Goal: Task Accomplishment & Management: Use online tool/utility

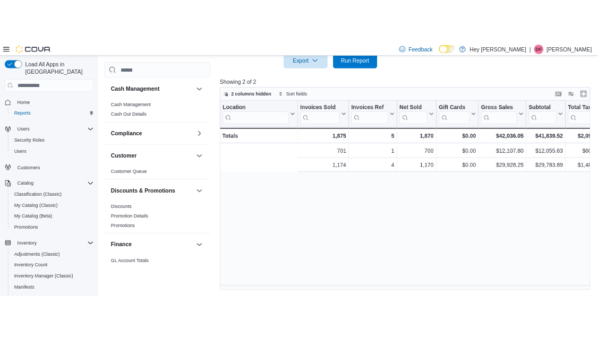
scroll to position [0, 231]
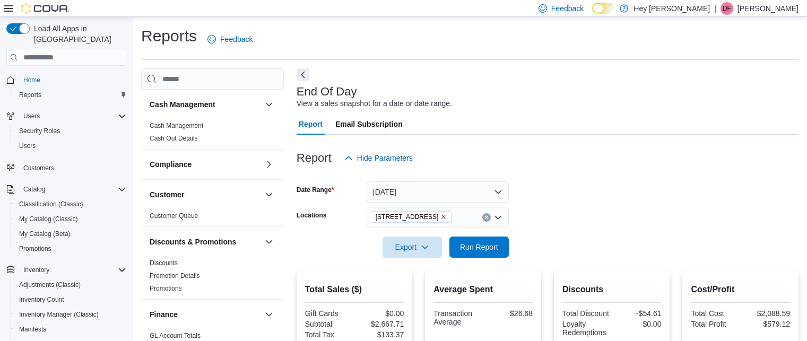
scroll to position [70, 0]
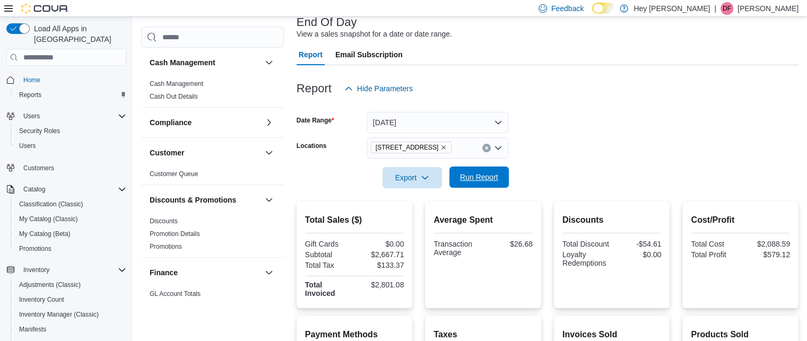
click at [472, 176] on span "Run Report" at bounding box center [479, 177] width 38 height 11
click at [476, 180] on span "Run Report" at bounding box center [479, 177] width 38 height 11
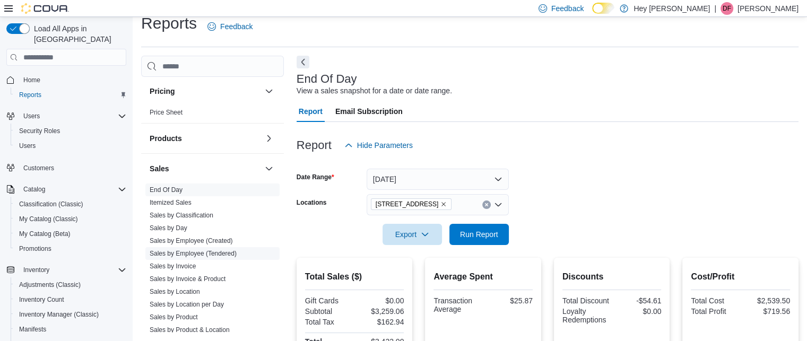
scroll to position [584, 0]
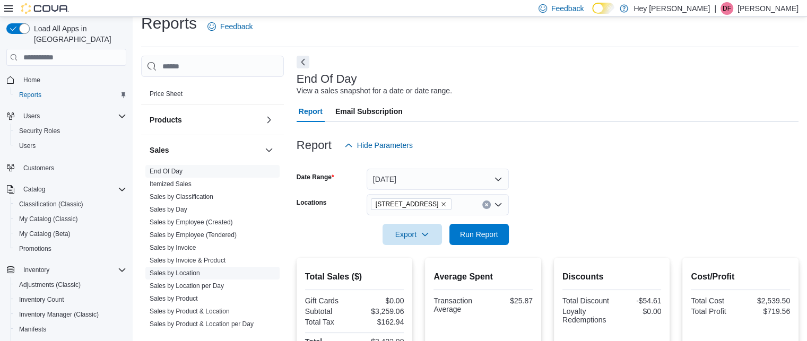
click at [183, 272] on link "Sales by Location" at bounding box center [175, 273] width 50 height 7
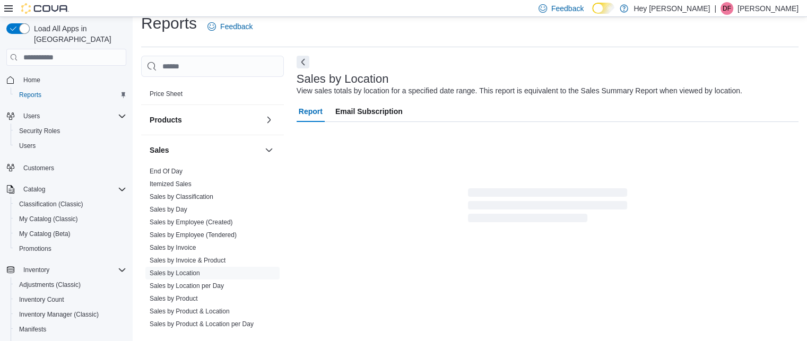
scroll to position [24, 0]
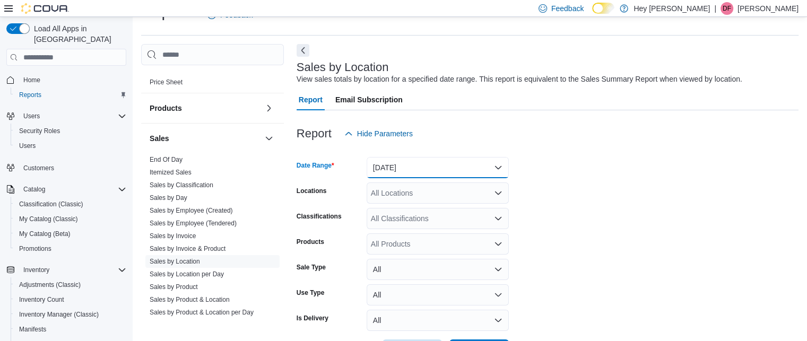
drag, startPoint x: 438, startPoint y: 166, endPoint x: 433, endPoint y: 170, distance: 6.8
click at [437, 166] on button "Yesterday" at bounding box center [438, 167] width 142 height 21
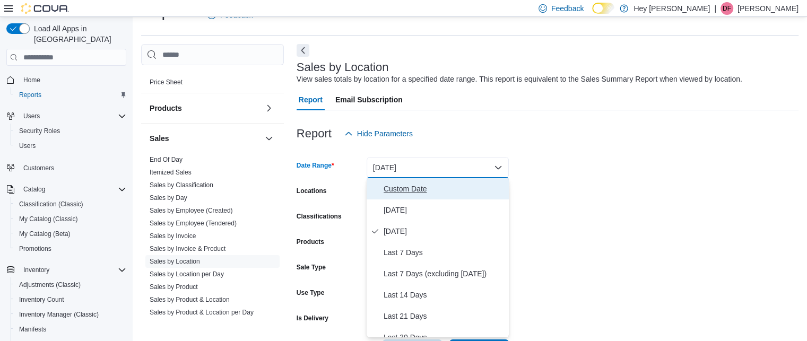
click at [399, 191] on span "Custom Date" at bounding box center [444, 189] width 121 height 13
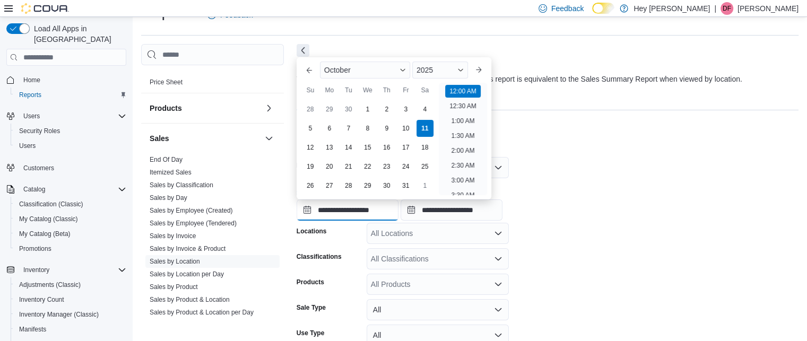
drag, startPoint x: 355, startPoint y: 211, endPoint x: 342, endPoint y: 231, distance: 23.9
click at [353, 212] on input "**********" at bounding box center [348, 210] width 102 height 21
click at [310, 131] on div "5" at bounding box center [310, 128] width 19 height 19
type input "**********"
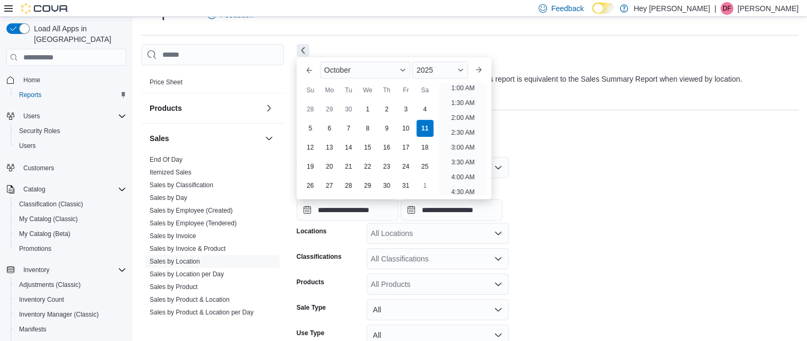
scroll to position [2, 0]
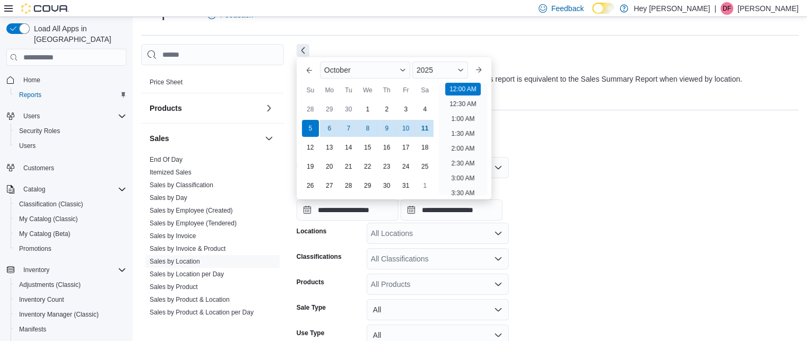
drag, startPoint x: 622, startPoint y: 179, endPoint x: 618, endPoint y: 184, distance: 6.8
click at [623, 179] on div at bounding box center [548, 179] width 502 height 2
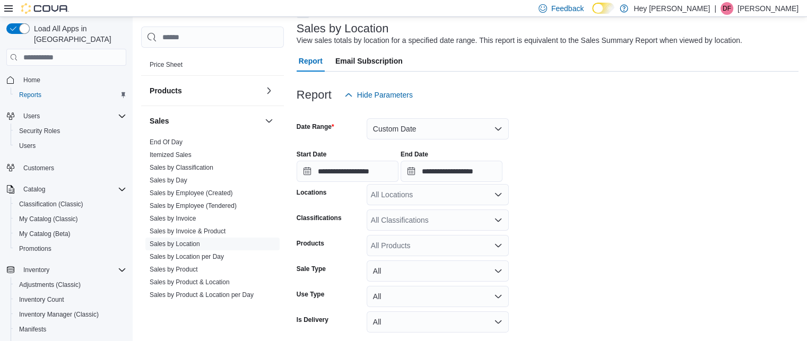
scroll to position [106, 0]
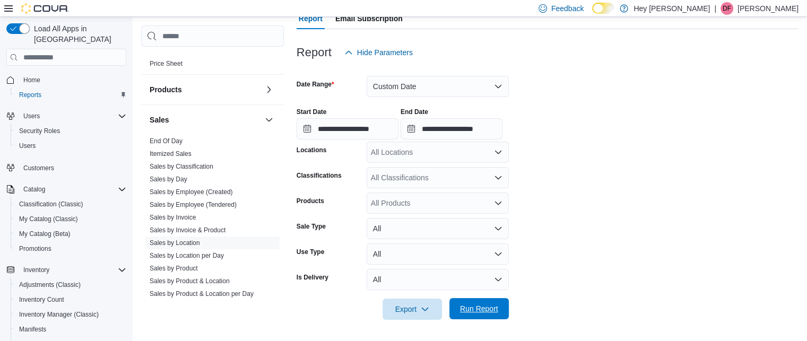
click at [468, 316] on span "Run Report" at bounding box center [479, 308] width 47 height 21
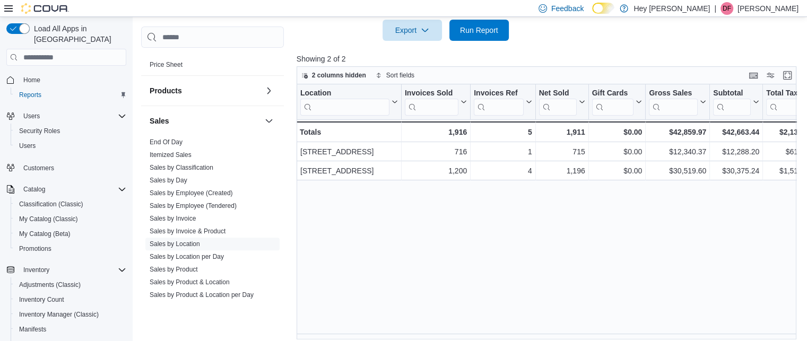
scroll to position [391, 0]
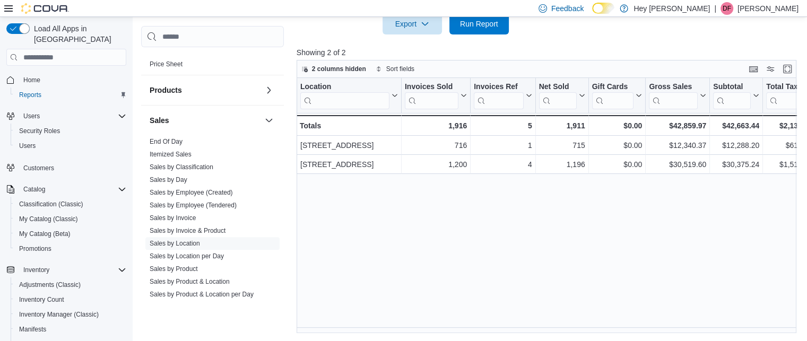
click at [453, 326] on div "Location Click to view column header actions Invoices Sold Click to view column…" at bounding box center [549, 205] width 505 height 255
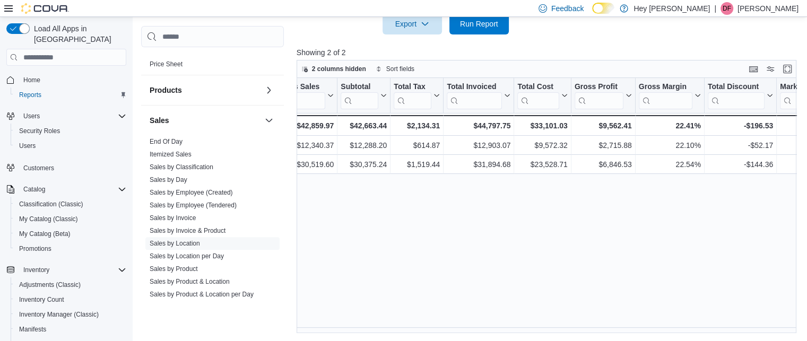
scroll to position [0, 389]
